Goal: Task Accomplishment & Management: Complete application form

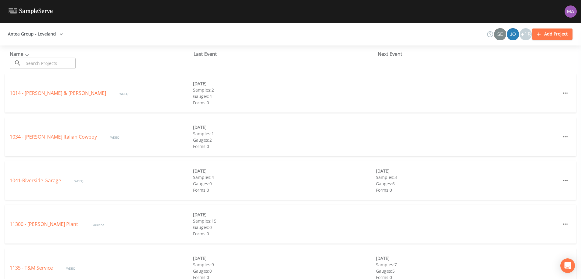
click at [51, 64] on input "text" at bounding box center [50, 63] width 52 height 11
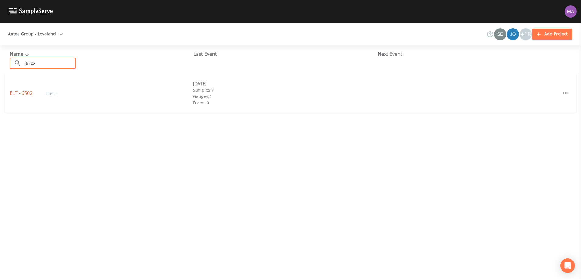
type input "6502"
click at [28, 93] on link "ELT - 6502" at bounding box center [22, 93] width 24 height 7
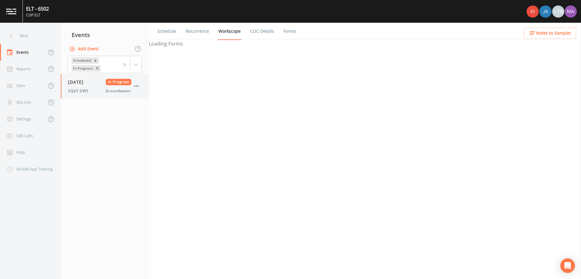
select select "4f082be6-97a7-4f70-a81f-c26a4e896ad7"
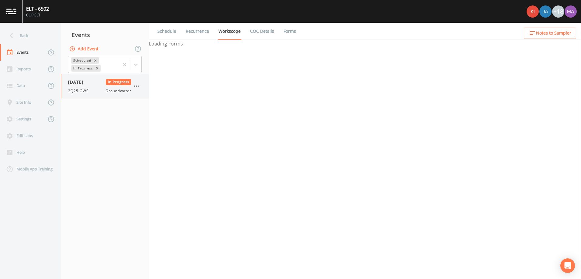
select select "4f082be6-97a7-4f70-a81f-c26a4e896ad7"
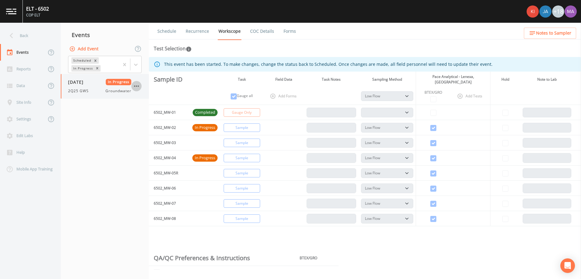
click at [138, 86] on icon "button" at bounding box center [136, 86] width 5 height 1
click at [84, 107] on div at bounding box center [290, 139] width 581 height 279
click at [135, 87] on icon "button" at bounding box center [136, 86] width 5 height 1
click at [172, 111] on span "Duplicate" at bounding box center [167, 110] width 41 height 7
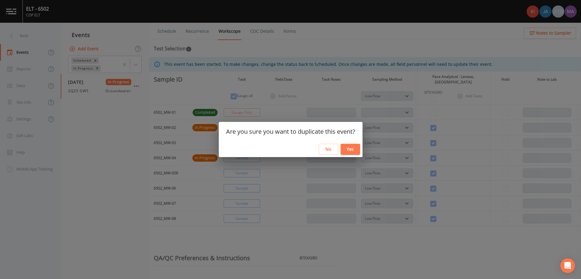
click at [355, 151] on button "Yes" at bounding box center [350, 149] width 19 height 11
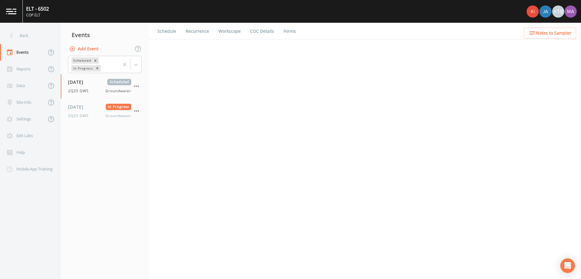
select select "4f082be6-97a7-4f70-a81f-c26a4e896ad7"
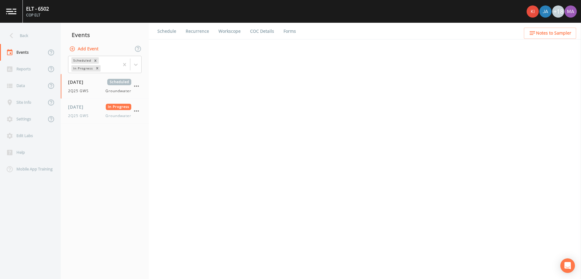
select select "4f082be6-97a7-4f70-a81f-c26a4e896ad7"
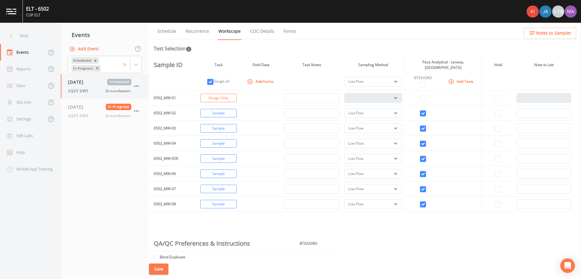
click at [138, 86] on icon "button" at bounding box center [136, 86] width 5 height 1
click at [179, 74] on div at bounding box center [290, 139] width 581 height 279
click at [167, 28] on link "Schedule" at bounding box center [166, 31] width 21 height 17
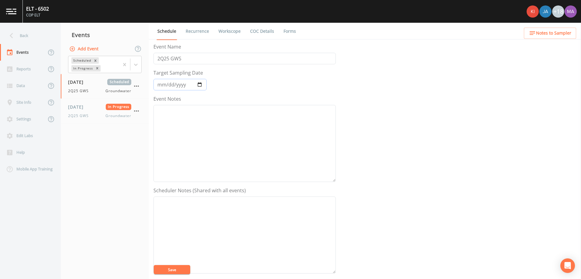
click at [200, 84] on input "[DATE]" at bounding box center [179, 85] width 53 height 12
type input "[DATE]"
click at [162, 60] on input "2Q25 GWS" at bounding box center [244, 59] width 182 height 12
type input "3Q25 GWS"
click at [197, 35] on link "Recurrence" at bounding box center [197, 31] width 25 height 17
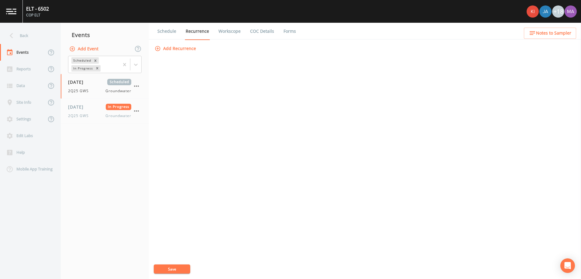
click at [173, 31] on link "Schedule" at bounding box center [166, 31] width 21 height 17
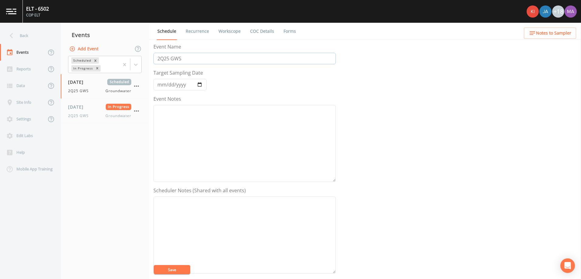
click at [159, 58] on input "2Q25 GWS" at bounding box center [244, 59] width 182 height 12
type input "3Q25 GWS"
click at [200, 82] on input "[DATE]" at bounding box center [179, 85] width 53 height 12
type input "[DATE]"
click at [179, 272] on button "Save" at bounding box center [172, 269] width 36 height 9
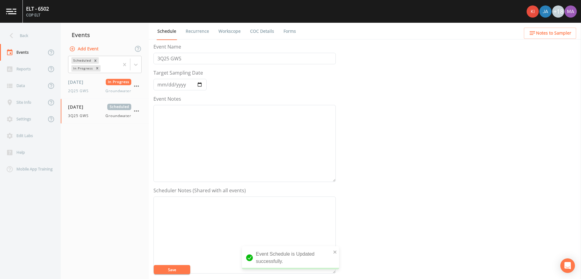
click at [201, 33] on link "Recurrence" at bounding box center [197, 31] width 25 height 17
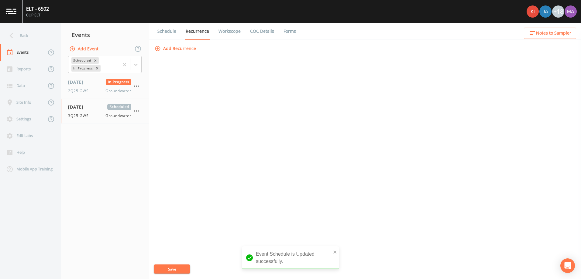
click at [228, 29] on link "Workscope" at bounding box center [229, 31] width 24 height 17
select select "4f082be6-97a7-4f70-a81f-c26a4e896ad7"
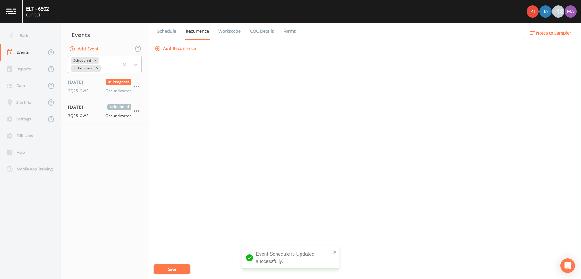
select select "4f082be6-97a7-4f70-a81f-c26a4e896ad7"
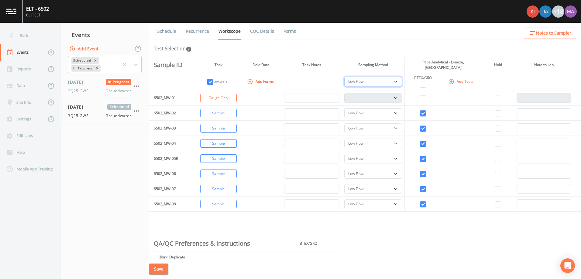
click at [393, 77] on select "PDB Bag Grab Low Flow 3 Vol. Purge" at bounding box center [373, 82] width 58 height 10
select select "d1353bd6-e69c-47f2-b562-038a0934dacb"
click at [344, 77] on select "PDB Bag Grab Low Flow 3 Vol. Purge" at bounding box center [373, 82] width 58 height 10
select select "d1353bd6-e69c-47f2-b562-038a0934dacb"
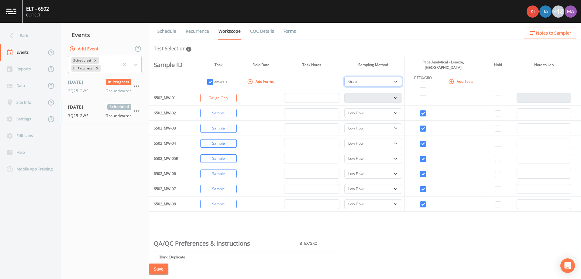
select select "d1353bd6-e69c-47f2-b562-038a0934dacb"
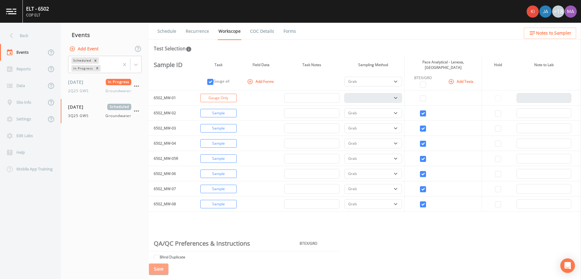
click at [163, 265] on button "Save" at bounding box center [158, 269] width 19 height 11
click at [15, 36] on icon at bounding box center [11, 35] width 11 height 11
